Goal: Task Accomplishment & Management: Manage account settings

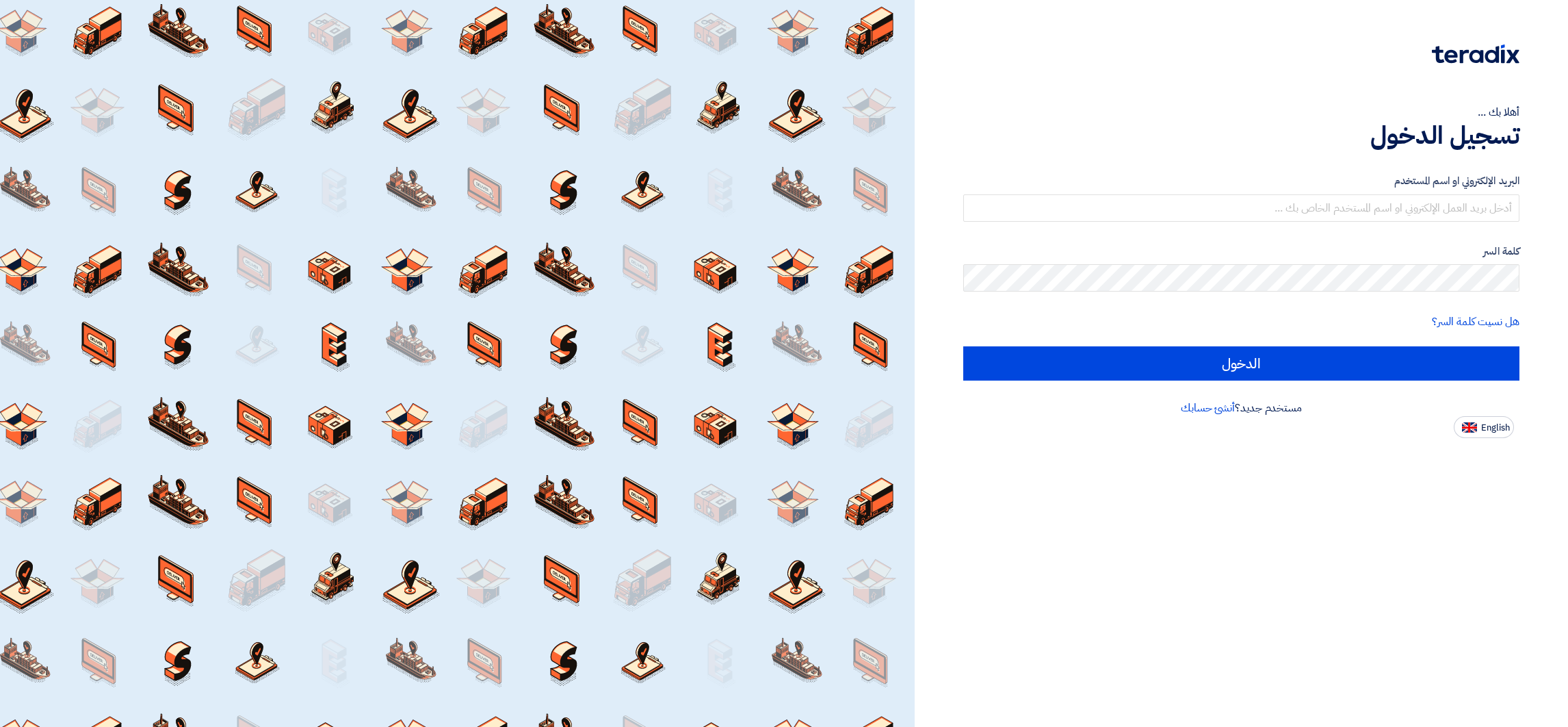
click at [1495, 408] on div "مستخدم جديد؟ أنشئ حسابك" at bounding box center [1241, 408] width 556 height 16
click at [1495, 416] on button "English" at bounding box center [1483, 427] width 60 height 22
type input "Sign in"
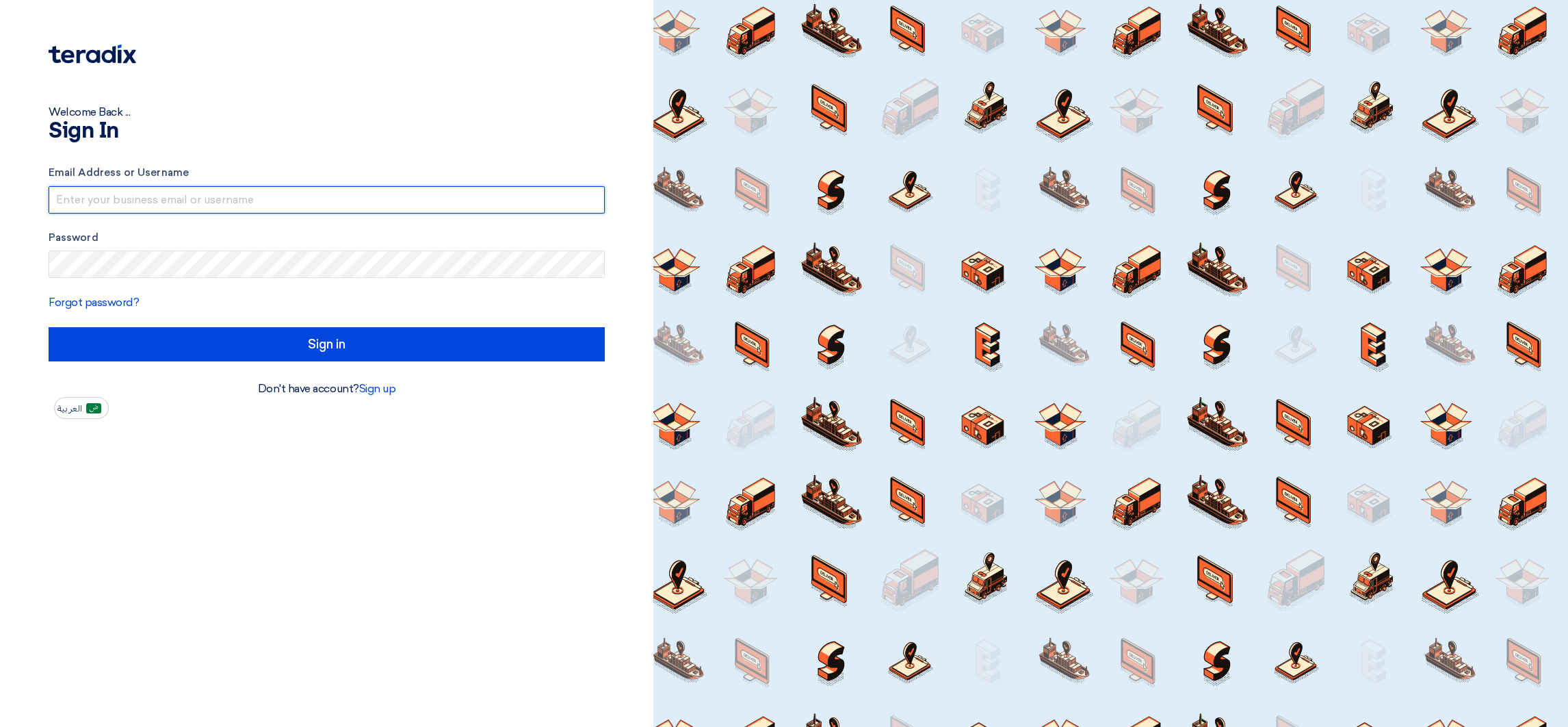
click at [130, 188] on input "text" at bounding box center [326, 199] width 556 height 27
drag, startPoint x: 128, startPoint y: 185, endPoint x: 9, endPoint y: 177, distance: 119.3
click at [9, 177] on div "Welcome Back ... Sign In Email Address or Username [EMAIL_ADDRESS][DOMAIN_NAME]…" at bounding box center [326, 364] width 653 height 727
drag, startPoint x: 188, startPoint y: 192, endPoint x: 309, endPoint y: 188, distance: 121.1
click at [309, 188] on input "[EMAIL_ADDRESS]@00" at bounding box center [326, 199] width 556 height 27
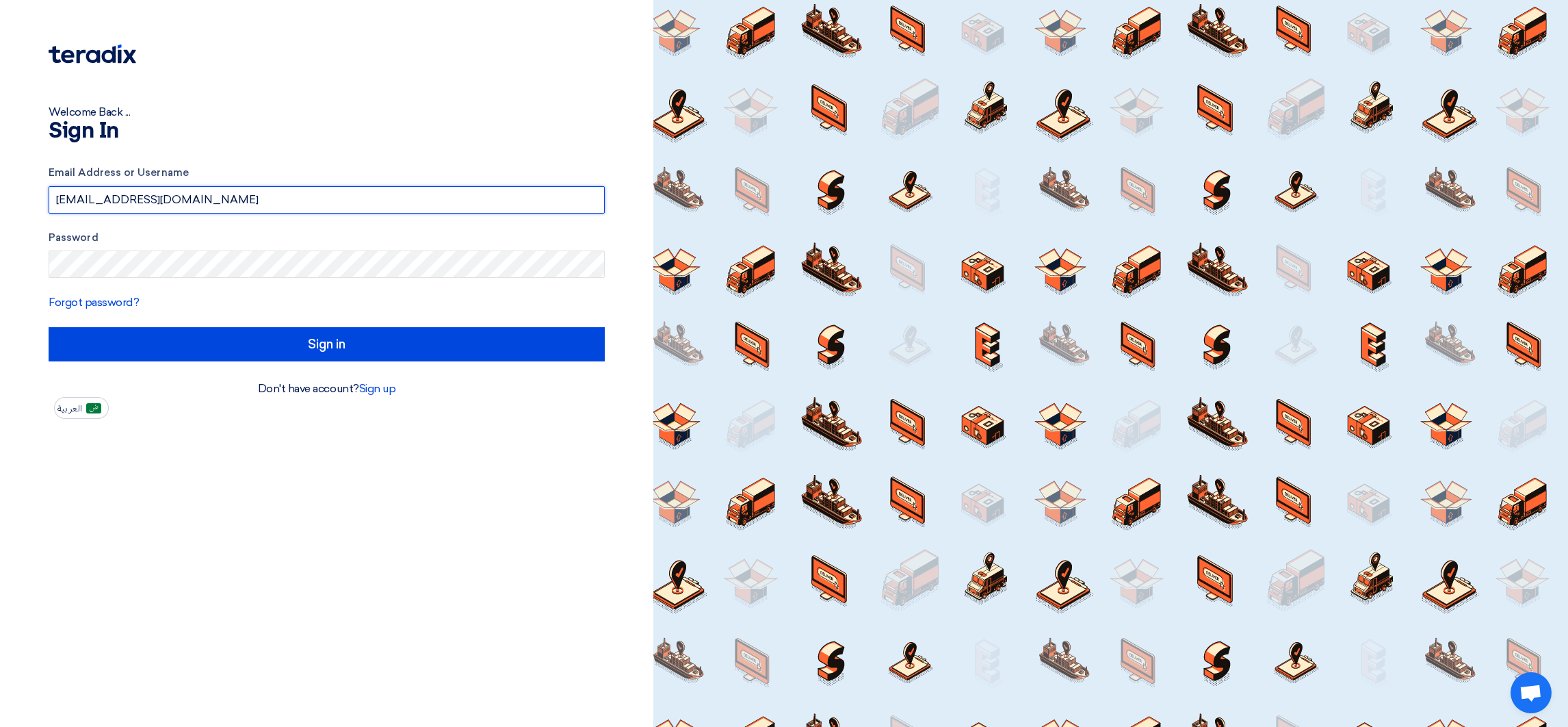
type input "[EMAIL_ADDRESS][DOMAIN_NAME]"
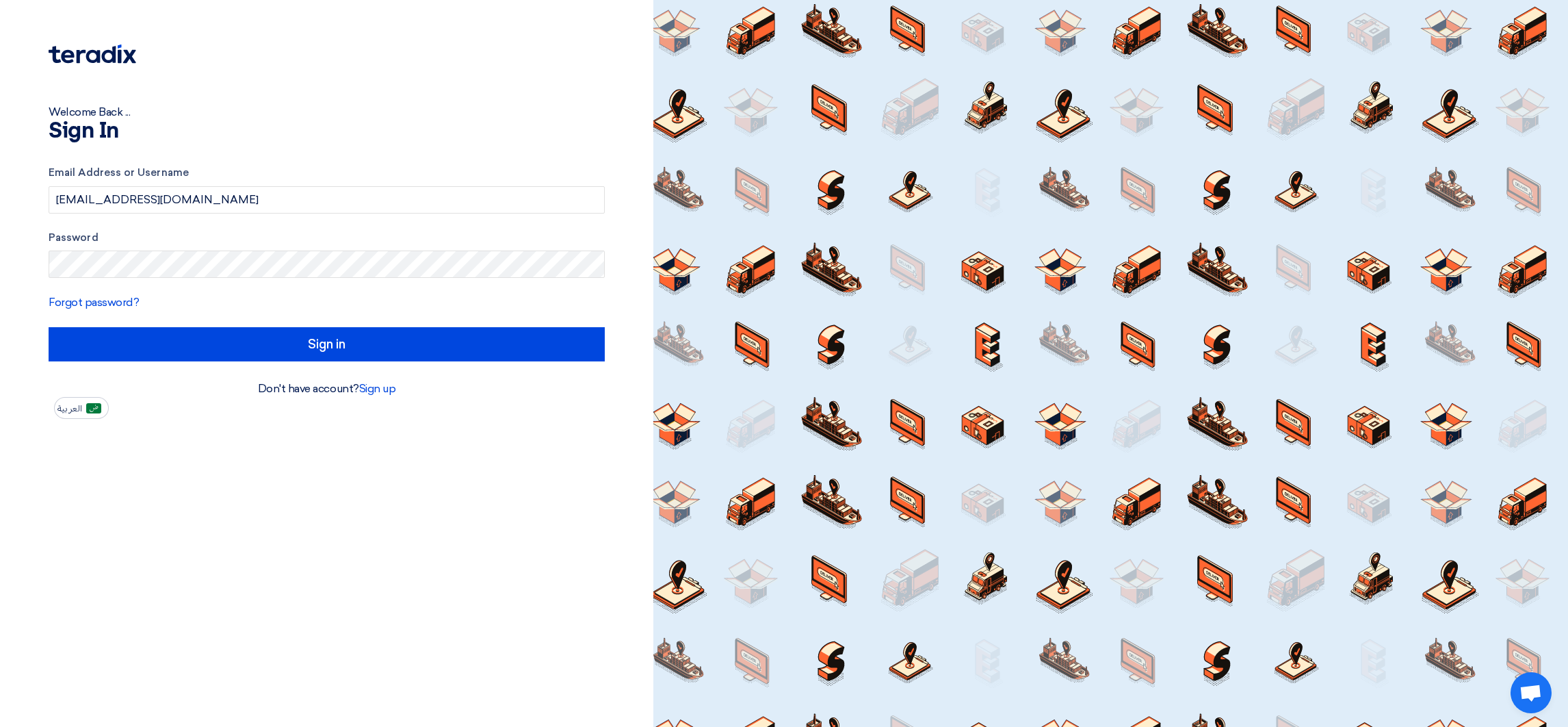
click at [473, 322] on form "Email Address or Username [EMAIL_ADDRESS][DOMAIN_NAME] Password Forgot password…" at bounding box center [326, 263] width 556 height 196
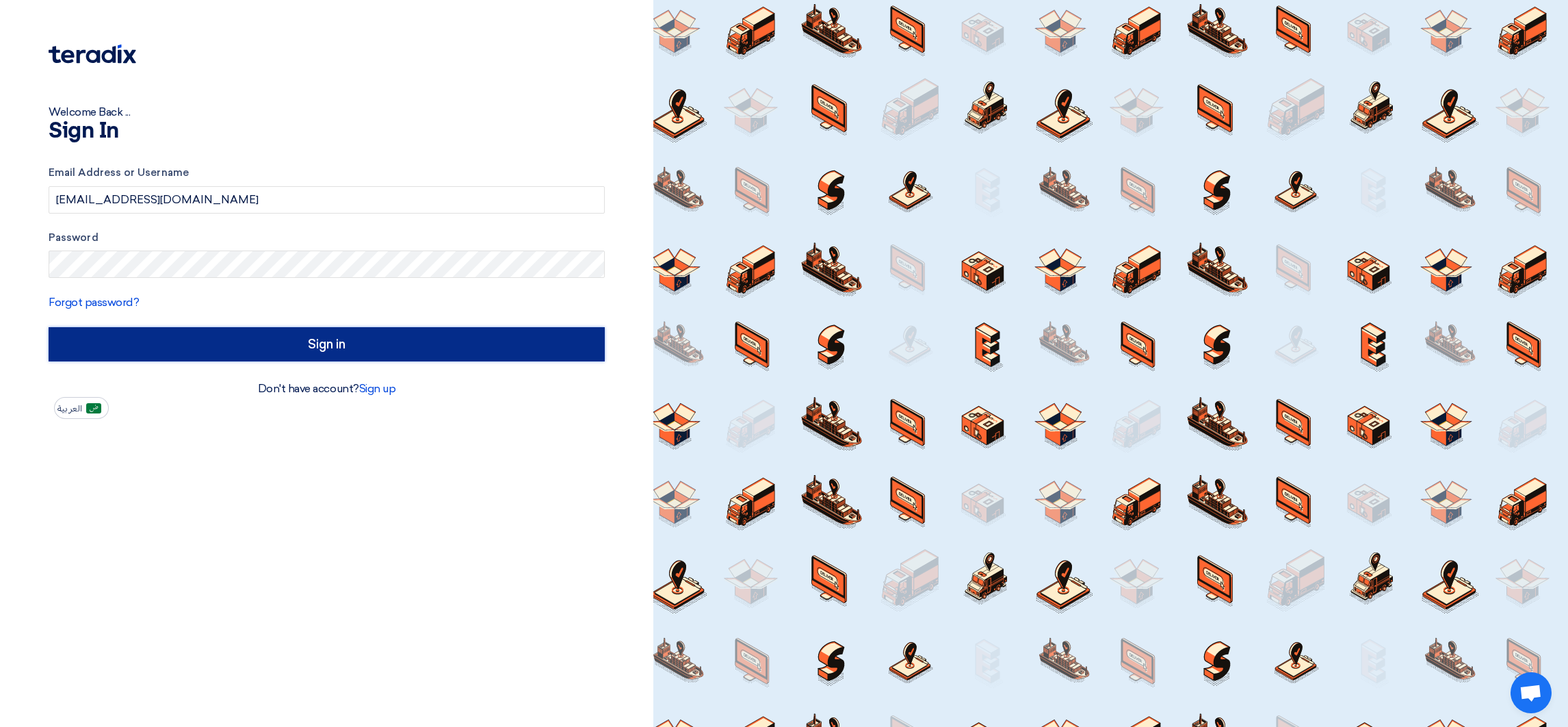
click at [490, 345] on input "Sign in" at bounding box center [326, 345] width 556 height 34
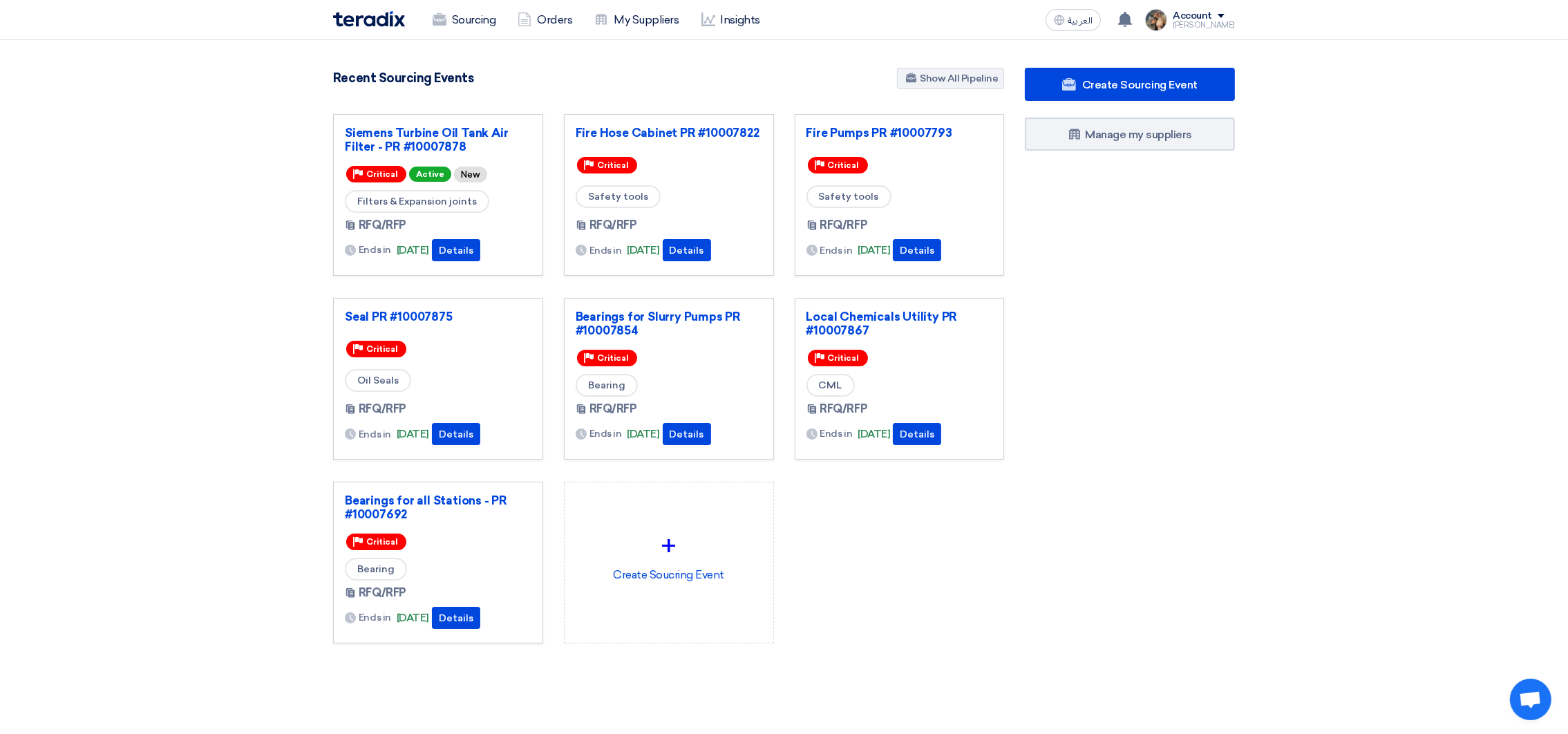
click at [254, 252] on section "3056 RFx remaining 9 Auctions remaining Create Sourcing Event" at bounding box center [784, 389] width 1568 height 698
